Goal: Check status

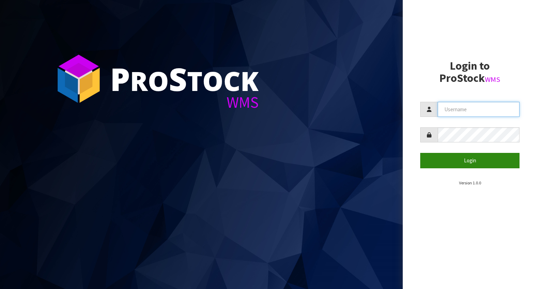
type input "YOURREFORMER"
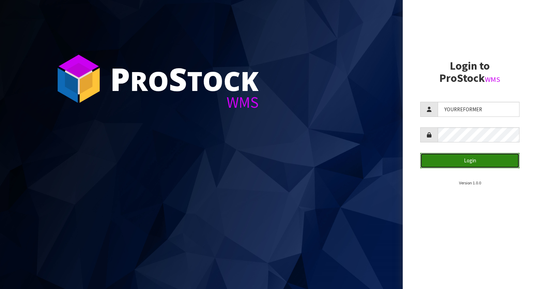
click at [457, 164] on button "Login" at bounding box center [469, 160] width 99 height 15
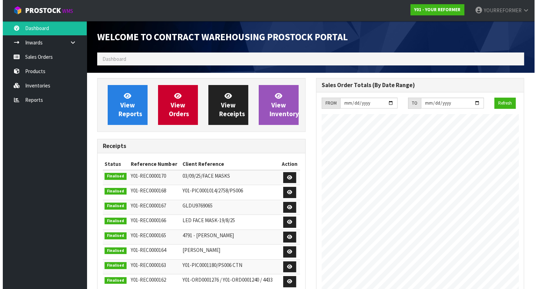
scroll to position [386, 219]
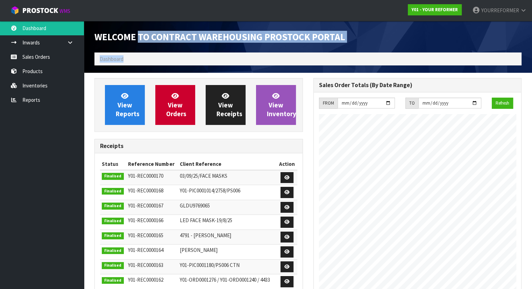
click at [138, 53] on div "Welcome to Contract Warehousing ProStock Portal Dashboard" at bounding box center [307, 47] width 437 height 52
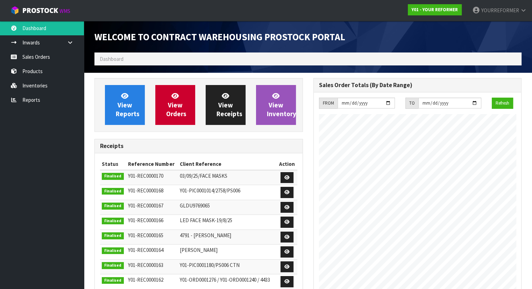
click at [138, 62] on ol "Dashboard" at bounding box center [307, 58] width 427 height 13
click at [137, 60] on ol "Dashboard" at bounding box center [307, 58] width 427 height 13
click at [110, 59] on span "Dashboard" at bounding box center [112, 59] width 24 height 7
click at [113, 61] on span "Dashboard" at bounding box center [112, 59] width 24 height 7
click at [122, 58] on span "Dashboard" at bounding box center [112, 59] width 24 height 7
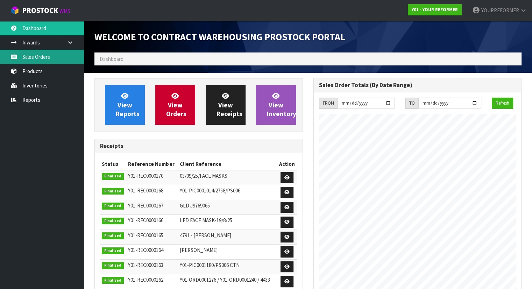
click at [63, 59] on link "Sales Orders" at bounding box center [42, 57] width 84 height 14
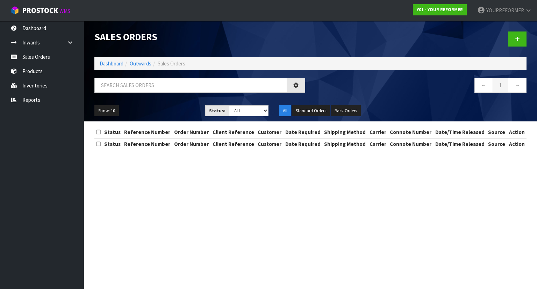
click at [50, 56] on div "Sales Orders Dashboard Outwards Sales Orders ← 1 → Show: 10 5 10 25 50 Status: …" at bounding box center [268, 81] width 537 height 162
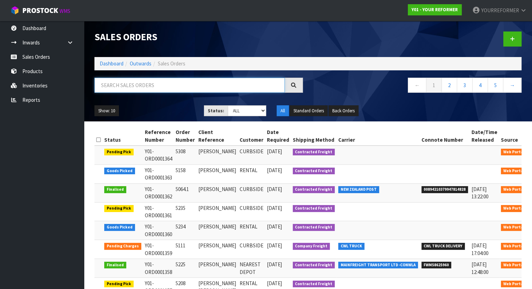
click at [143, 88] on input "text" at bounding box center [189, 85] width 190 height 15
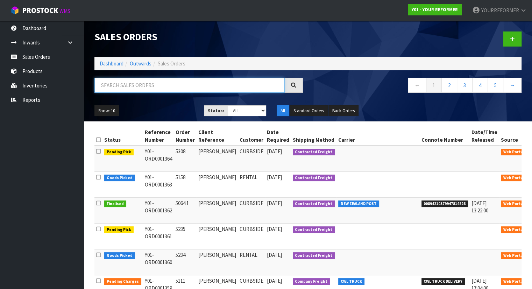
paste input "Y01-ORD0001299"
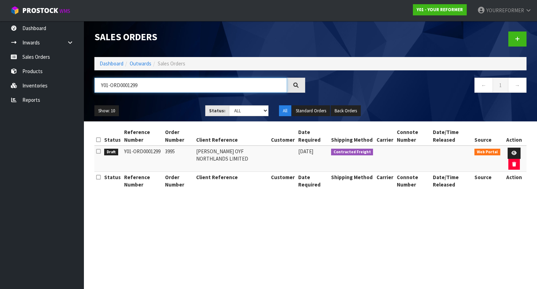
type input "Y01-ORD0001299"
click at [169, 150] on td "3995" at bounding box center [178, 158] width 31 height 26
click at [170, 150] on td "3995" at bounding box center [178, 158] width 31 height 26
copy td "3995"
